Goal: Entertainment & Leisure: Browse casually

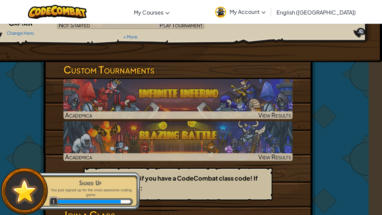
scroll to position [76, 13]
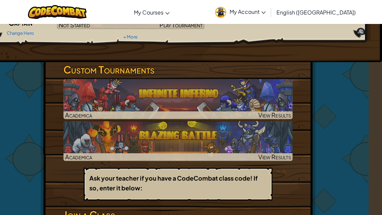
click at [90, 92] on img at bounding box center [177, 99] width 229 height 40
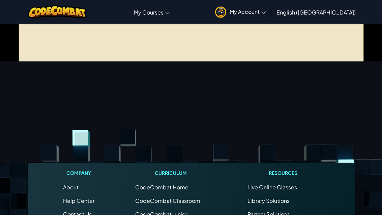
scroll to position [55, 0]
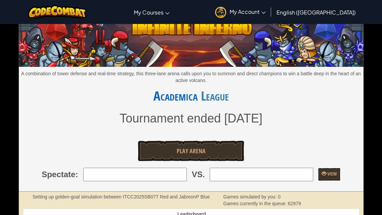
scroll to position [0, 0]
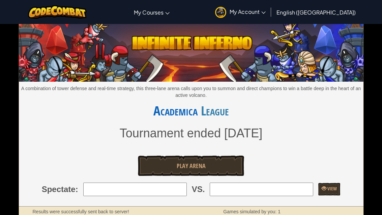
click at [162, 165] on link "Play Arena" at bounding box center [191, 165] width 107 height 20
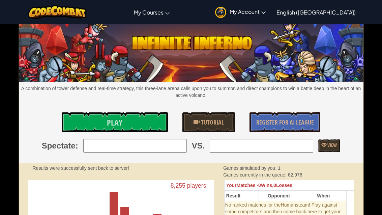
click at [90, 120] on link "Play" at bounding box center [115, 122] width 107 height 20
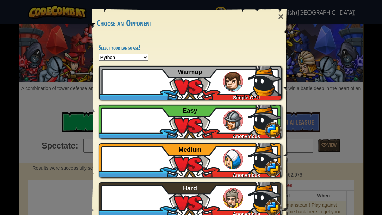
scroll to position [10, 0]
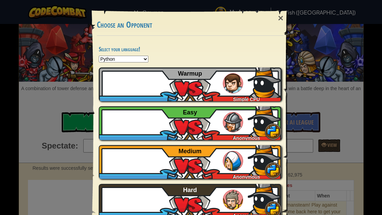
click at [277, 21] on div "×" at bounding box center [281, 18] width 16 height 20
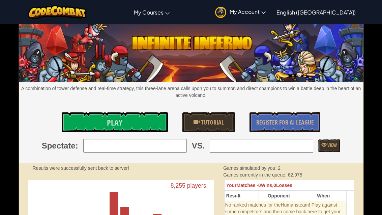
click at [100, 118] on link "Play" at bounding box center [115, 122] width 107 height 20
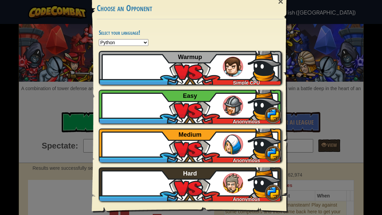
scroll to position [28, 0]
click at [145, 147] on img at bounding box center [147, 144] width 20 height 20
